Goal: Task Accomplishment & Management: Use online tool/utility

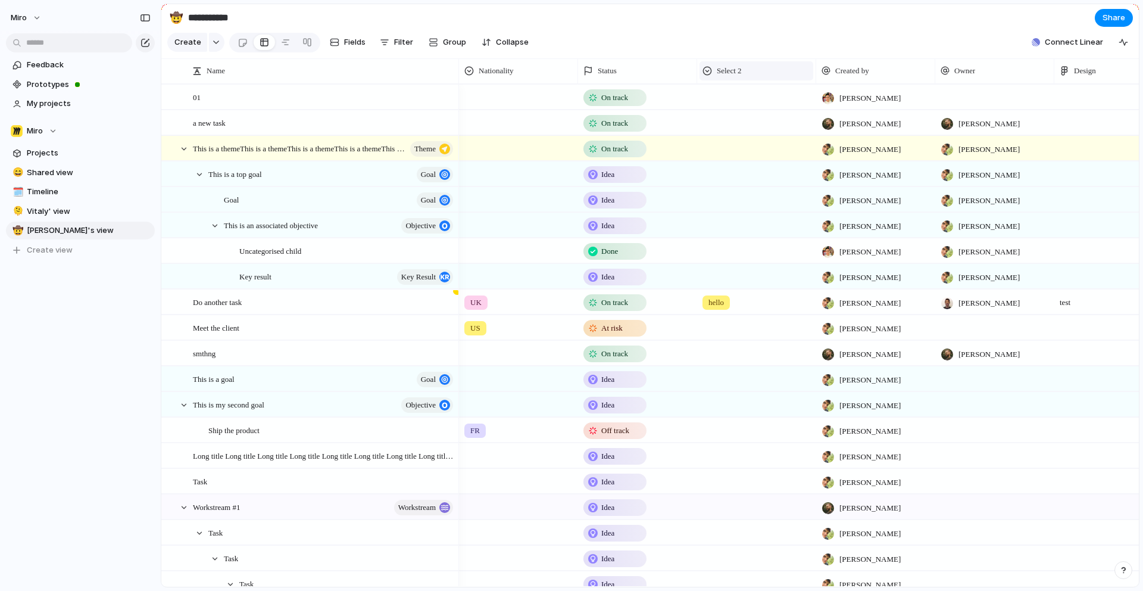
click at [741, 73] on span "Select 2" at bounding box center [729, 71] width 25 height 12
click at [750, 97] on li "Modify" at bounding box center [747, 97] width 88 height 19
